Goal: Task Accomplishment & Management: Complete application form

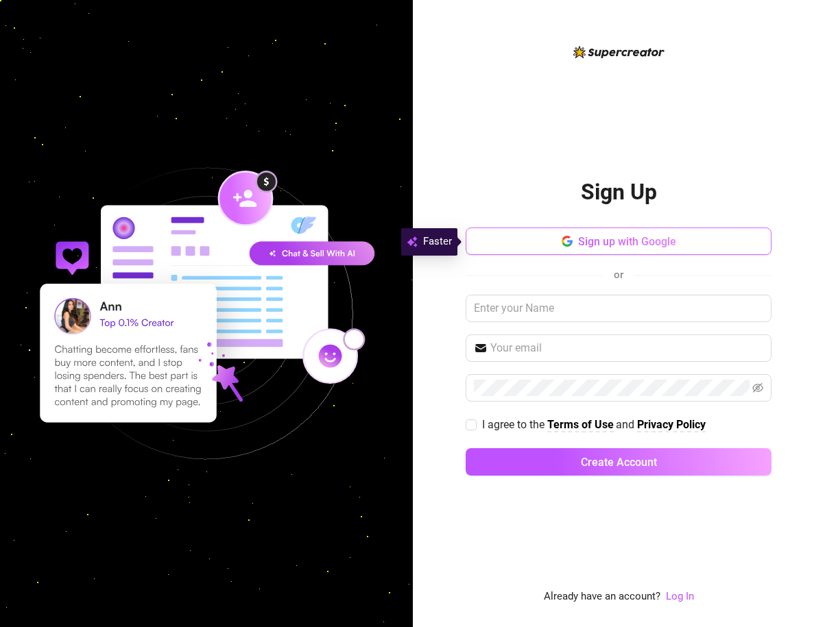
click at [584, 241] on span "Sign up with Google" at bounding box center [627, 241] width 98 height 13
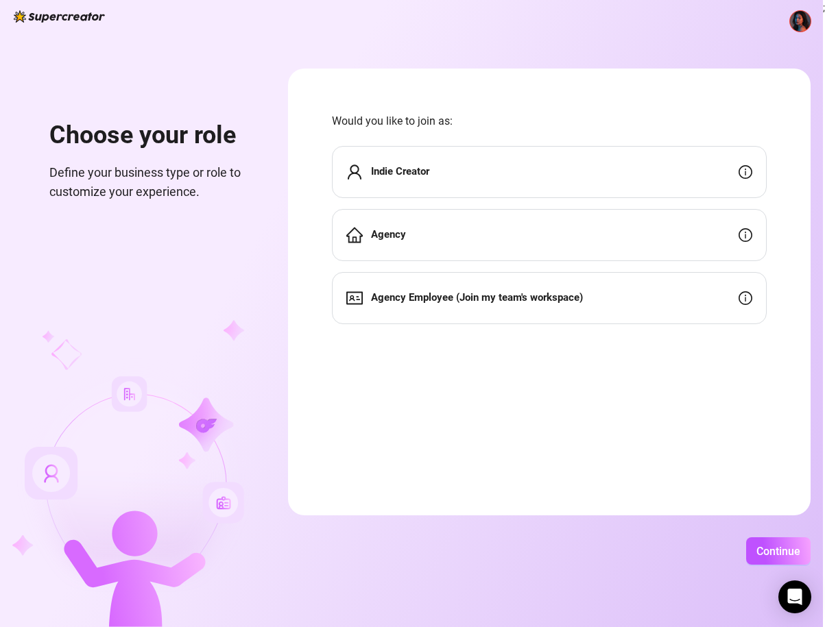
click at [419, 306] on div "Agency Employee (Join my team's workspace)" at bounding box center [464, 298] width 236 height 16
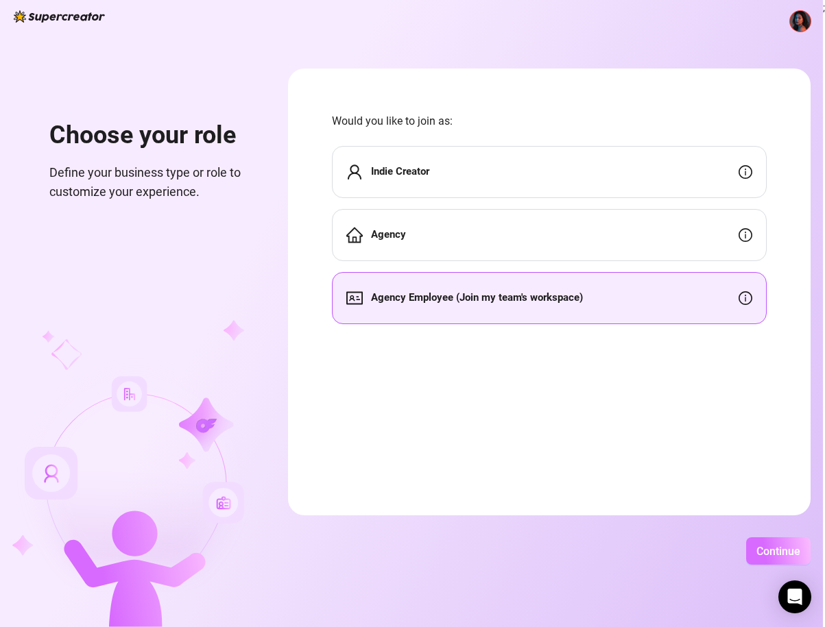
click at [789, 557] on span "Continue" at bounding box center [778, 551] width 44 height 13
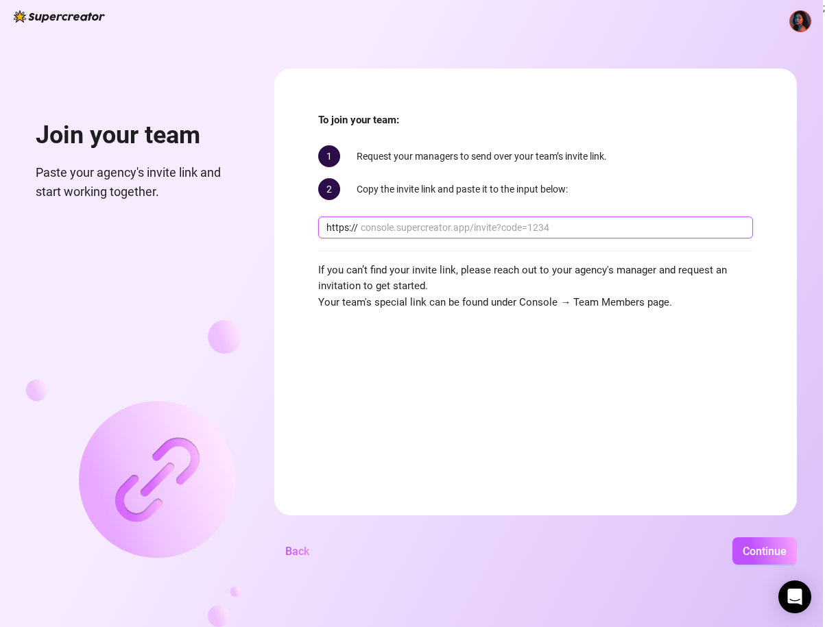
click at [565, 230] on input "text" at bounding box center [553, 227] width 384 height 15
paste input "console.supercreator.app/invite?code=aQTwMzOKIiaOrMf5Gmybh9a0djs1&workspace=Jake"
type input "console.supercreator.app/invite?code=aQTwMzOKIiaOrMf5Gmybh9a0djs1&workspace=Jake"
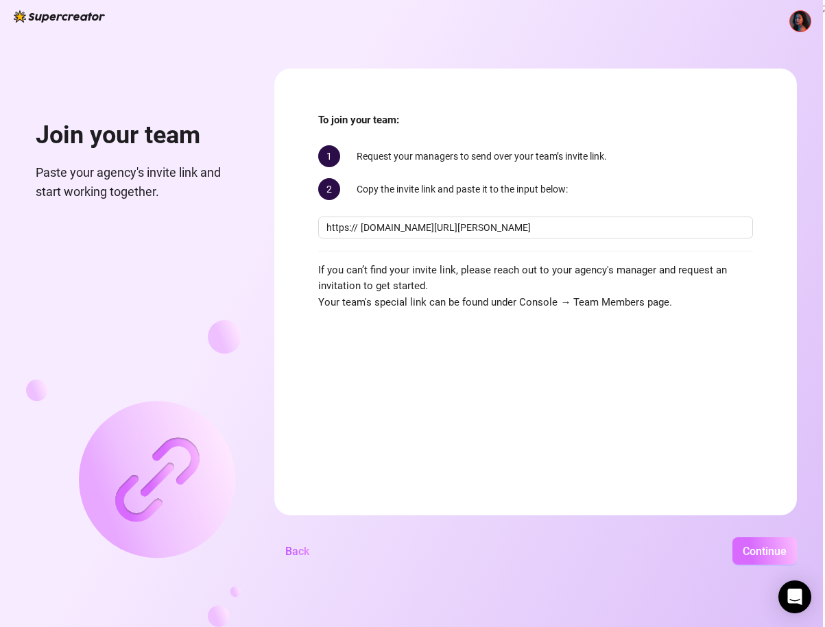
click at [748, 556] on span "Continue" at bounding box center [764, 551] width 44 height 13
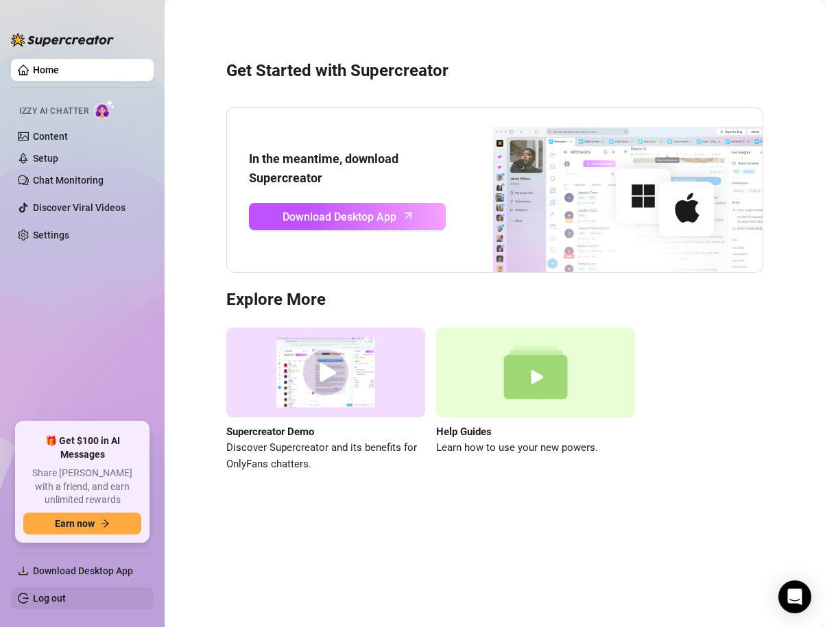
click at [54, 600] on link "Log out" at bounding box center [49, 598] width 33 height 11
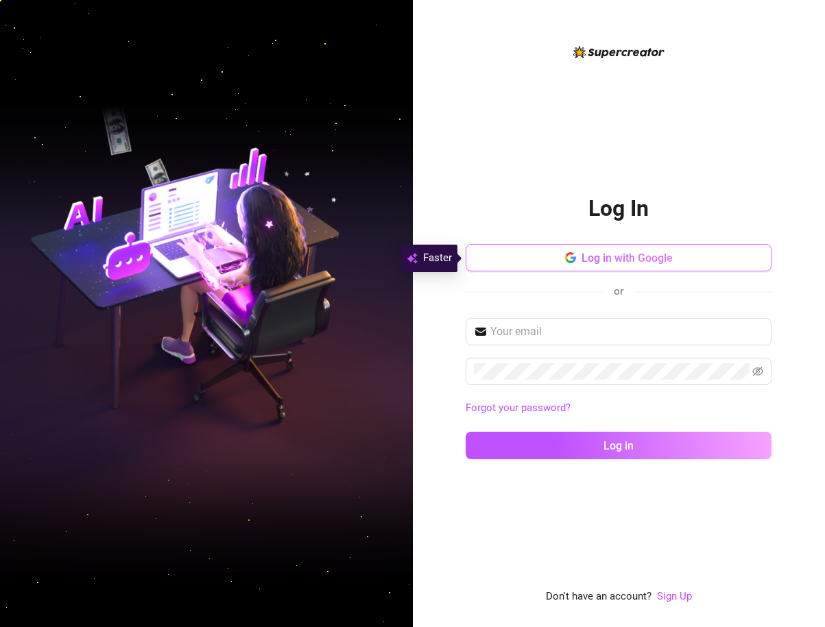
click at [626, 263] on span "Log in with Google" at bounding box center [626, 258] width 91 height 13
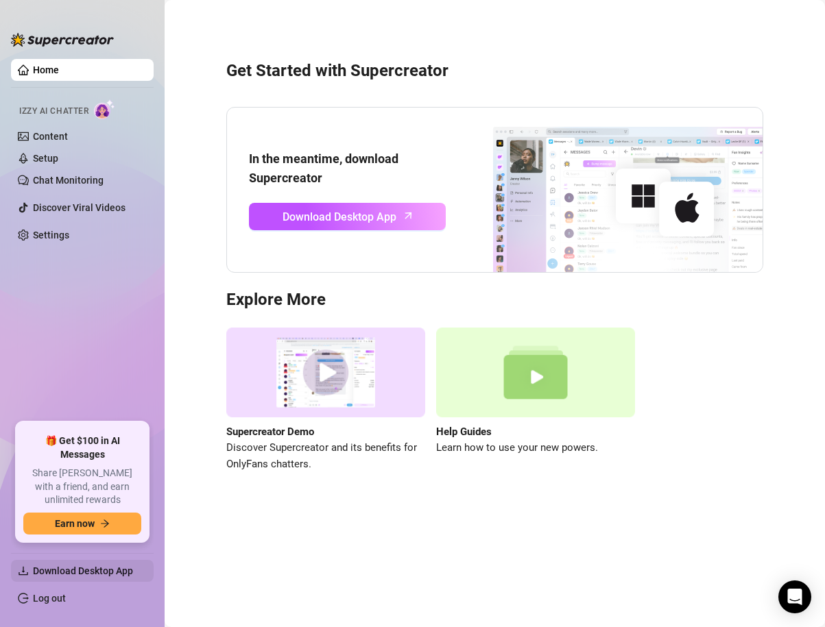
click at [108, 568] on span "Download Desktop App" at bounding box center [83, 570] width 100 height 11
